Goal: Find contact information: Find contact information

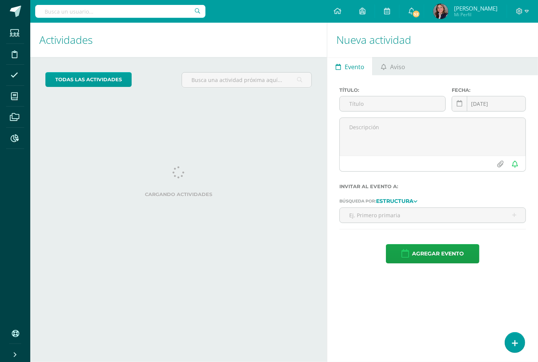
click at [56, 11] on input "text" at bounding box center [120, 11] width 170 height 13
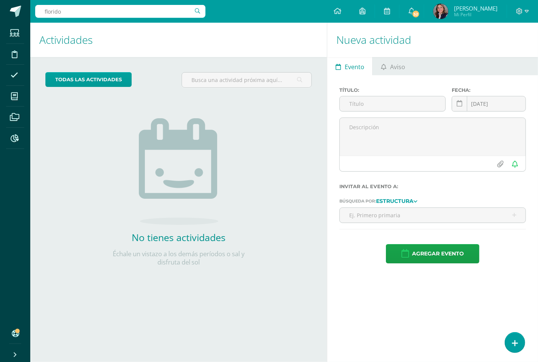
type input "florido"
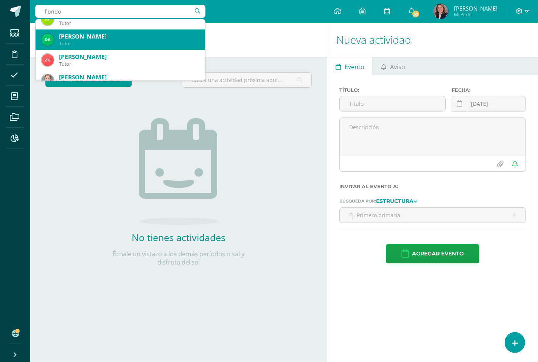
scroll to position [42, 0]
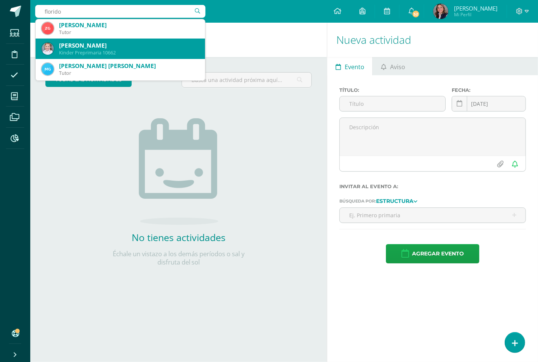
click at [94, 47] on div "Maria Paula Florido Galindo" at bounding box center [129, 46] width 140 height 8
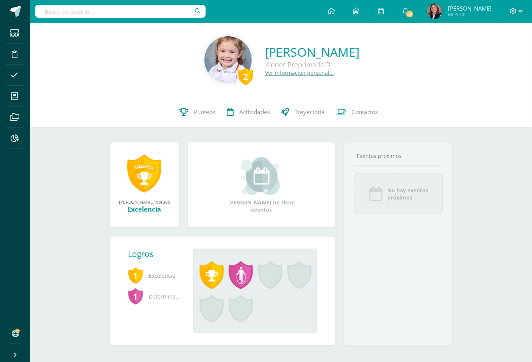
click at [265, 73] on link "Ver información personal..." at bounding box center [299, 72] width 69 height 7
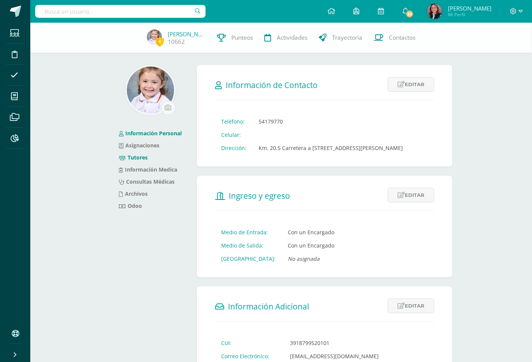
click at [136, 157] on link "Tutores" at bounding box center [133, 157] width 29 height 7
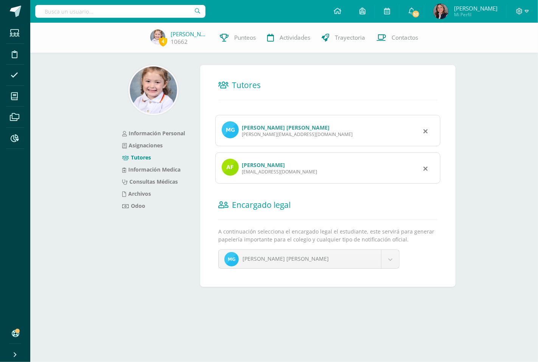
drag, startPoint x: 303, startPoint y: 134, endPoint x: 241, endPoint y: 134, distance: 62.8
click at [241, 134] on div "María Eugenia Galindo Alfonso De Florido maria.galfonso19@gmail.com" at bounding box center [327, 130] width 225 height 31
copy div "maria.galfonso19@gmail.com"
click at [145, 6] on input "text" at bounding box center [120, 11] width 170 height 13
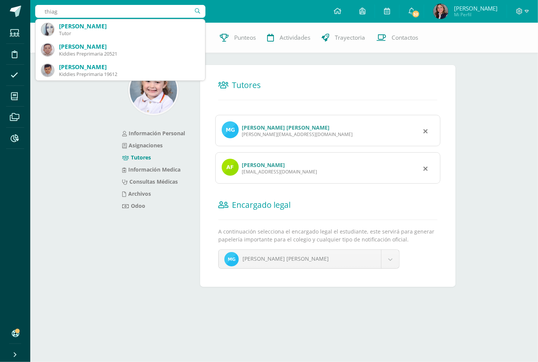
type input "thiago"
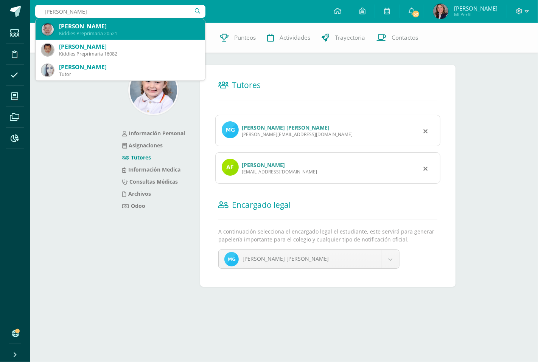
click at [104, 26] on div "Thiago Rodas Villatoro" at bounding box center [129, 26] width 140 height 8
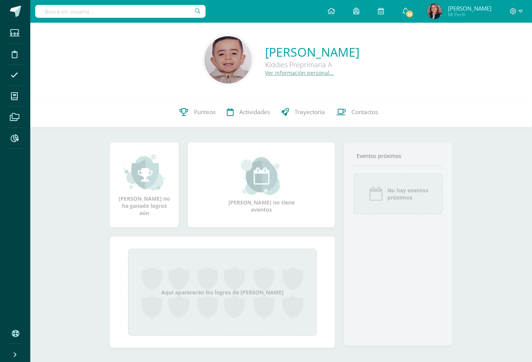
click at [274, 73] on link "Ver información personal..." at bounding box center [299, 72] width 69 height 7
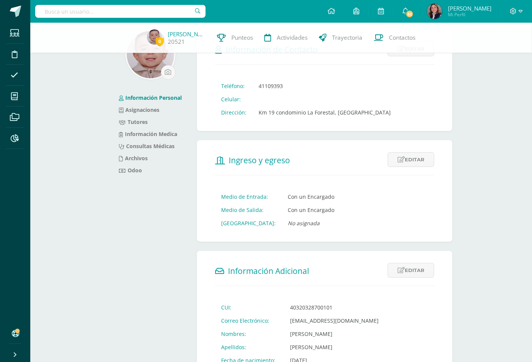
scroll to position [126, 0]
